Goal: Check status: Check status

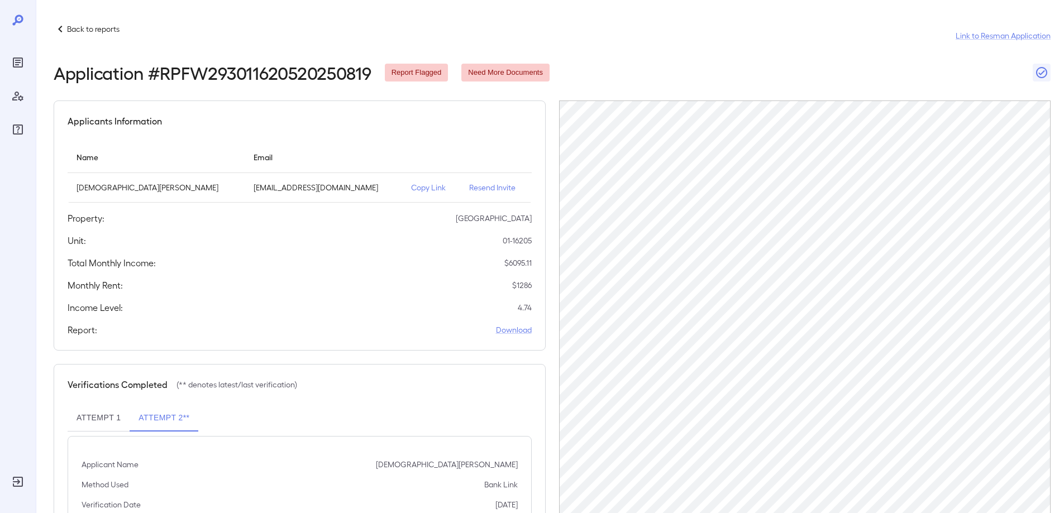
click at [113, 31] on p "Back to reports" at bounding box center [93, 28] width 53 height 11
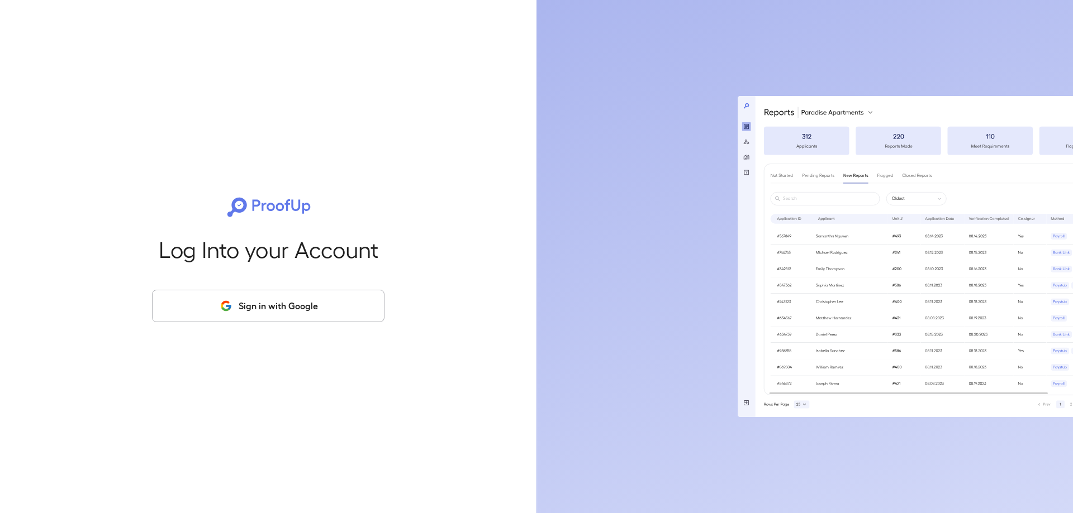
click at [269, 296] on button "Sign in with Google" at bounding box center [268, 306] width 232 height 32
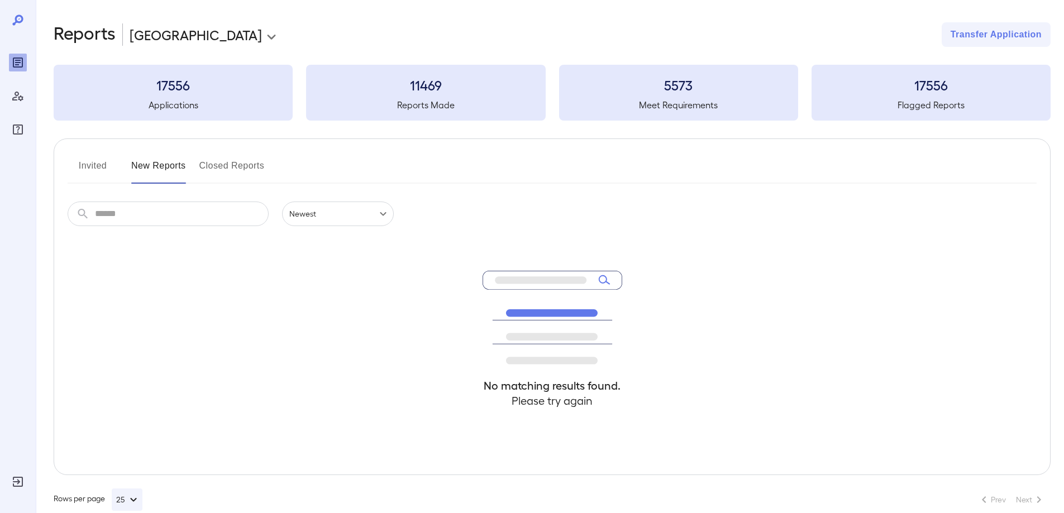
click at [175, 99] on h5 "Applications" at bounding box center [173, 104] width 239 height 13
click at [176, 87] on h3 "17556" at bounding box center [173, 85] width 239 height 18
click at [220, 88] on h3 "17556" at bounding box center [173, 85] width 239 height 18
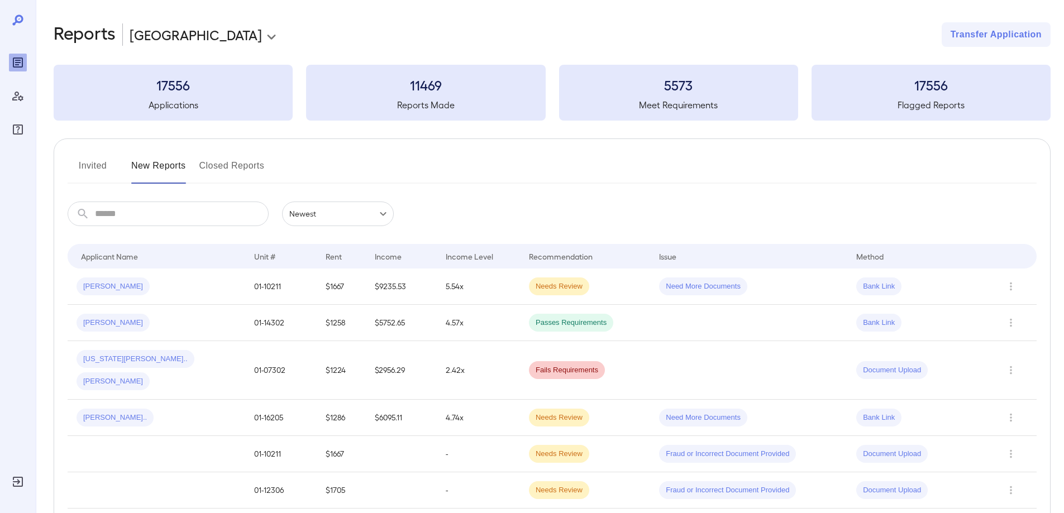
click at [220, 89] on h3 "17556" at bounding box center [173, 85] width 239 height 18
click at [218, 89] on h3 "17556" at bounding box center [173, 85] width 239 height 18
click at [1010, 286] on icon "Row Actions" at bounding box center [1011, 286] width 12 height 13
click at [1004, 328] on li "View Report" at bounding box center [1020, 327] width 88 height 18
click at [103, 285] on span "Kenneth B..." at bounding box center [113, 287] width 73 height 11
